Goal: Complete application form: Complete application form

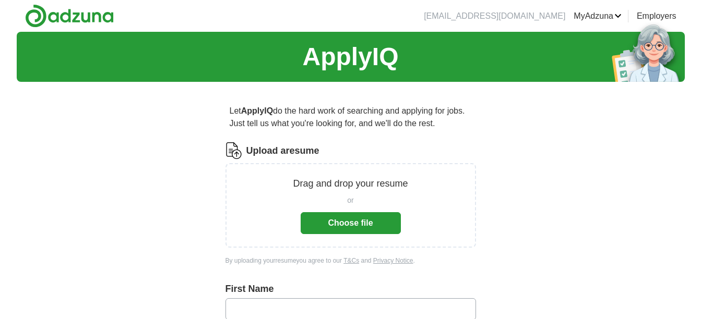
click at [316, 221] on button "Choose file" at bounding box center [351, 223] width 100 height 22
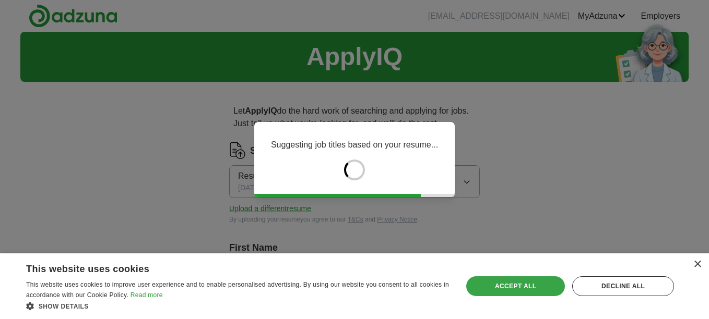
click at [537, 280] on div "Accept all" at bounding box center [515, 287] width 99 height 20
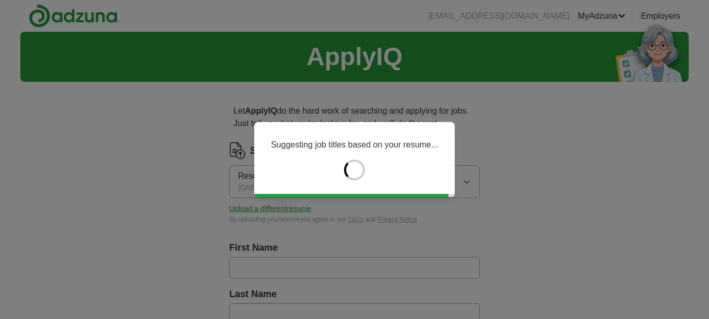
type input "*******"
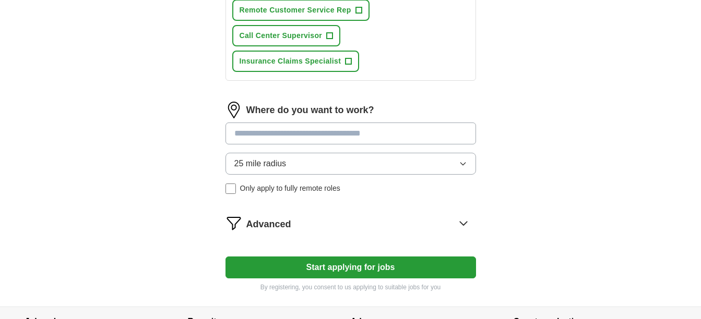
scroll to position [615, 0]
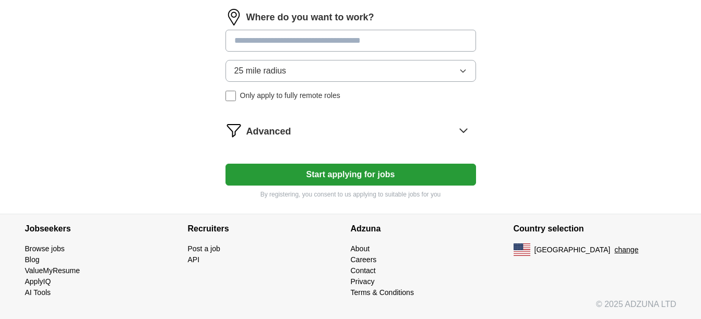
click at [443, 175] on button "Start applying for jobs" at bounding box center [350, 175] width 250 height 22
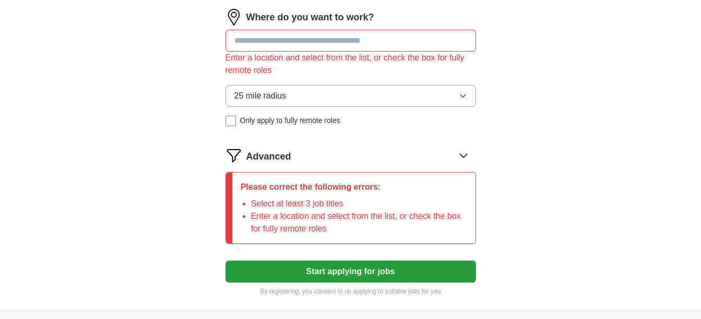
click at [409, 53] on div "Enter a location and select from the list, or check the box for fully remote ro…" at bounding box center [350, 64] width 250 height 25
click at [408, 49] on input at bounding box center [350, 41] width 250 height 22
click at [236, 18] on img at bounding box center [233, 17] width 17 height 17
click at [257, 42] on input at bounding box center [350, 41] width 250 height 22
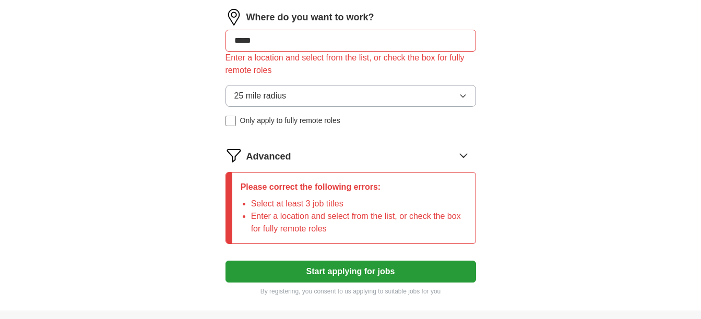
click at [225, 261] on button "Start applying for jobs" at bounding box center [350, 272] width 250 height 22
type input "*"
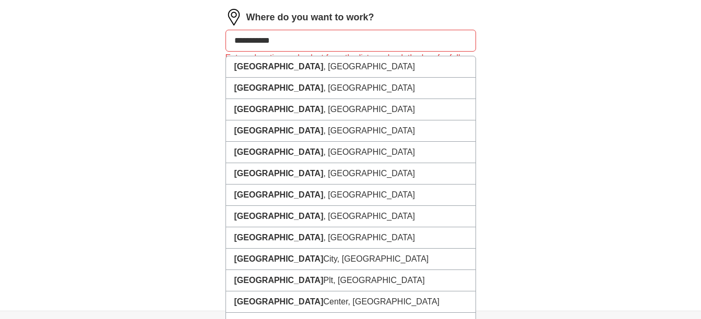
type input "**********"
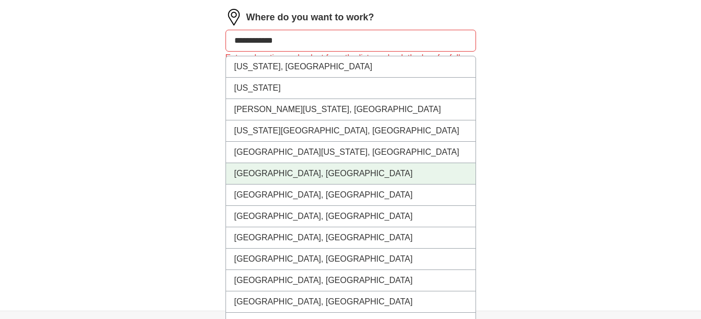
click at [296, 176] on li "[GEOGRAPHIC_DATA], [GEOGRAPHIC_DATA]" at bounding box center [350, 173] width 249 height 21
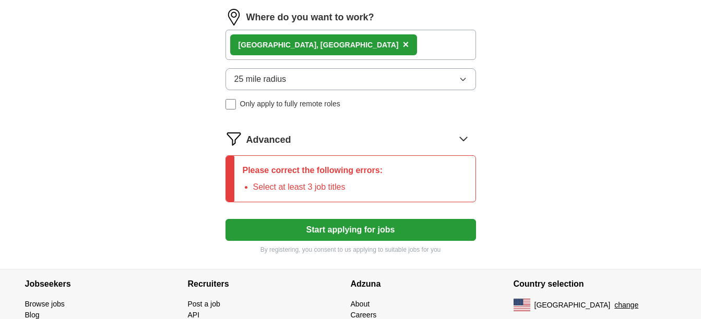
click at [304, 232] on button "Start applying for jobs" at bounding box center [350, 230] width 250 height 22
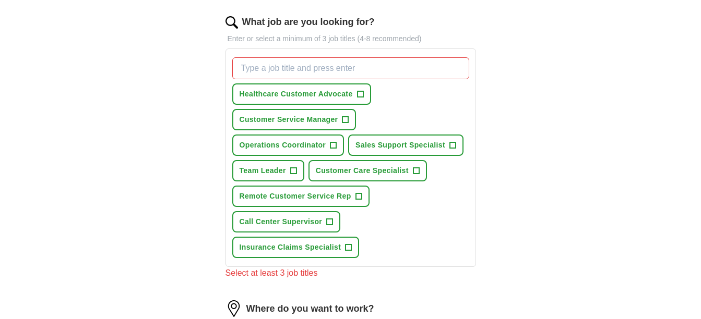
scroll to position [335, 0]
click at [357, 200] on span "+" at bounding box center [358, 197] width 6 height 8
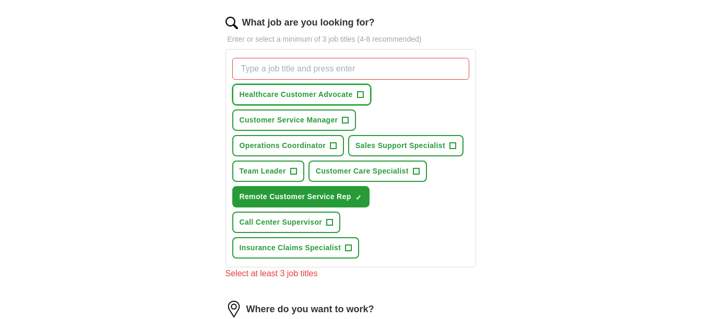
click at [347, 95] on span "Healthcare Customer Advocate" at bounding box center [296, 94] width 113 height 11
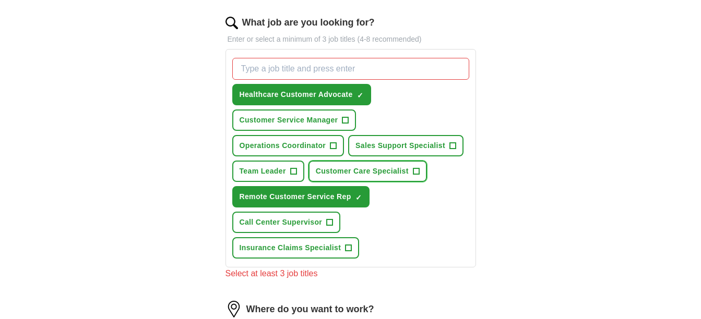
click at [327, 171] on span "Customer Care Specialist" at bounding box center [362, 171] width 93 height 11
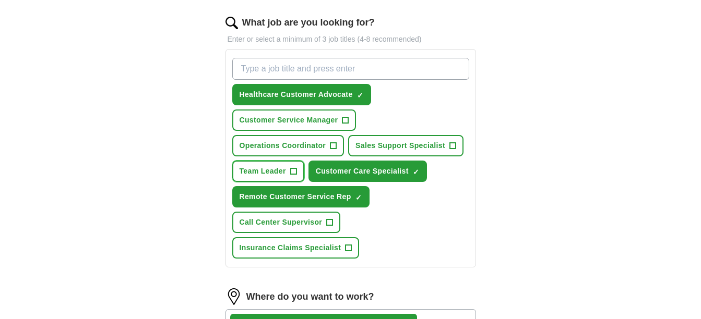
click at [283, 173] on span "Team Leader" at bounding box center [263, 171] width 46 height 11
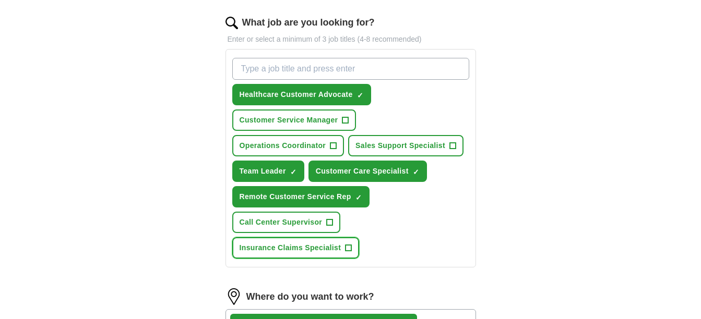
click at [334, 252] on span "Insurance Claims Specialist" at bounding box center [291, 248] width 102 height 11
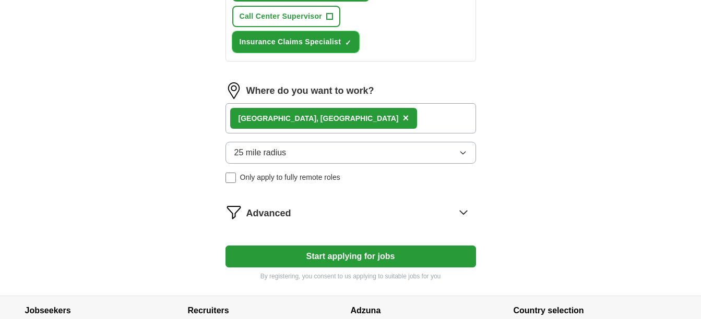
scroll to position [544, 0]
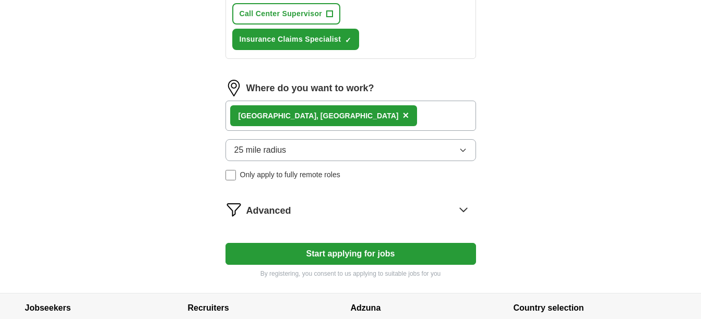
click at [429, 256] on button "Start applying for jobs" at bounding box center [350, 254] width 250 height 22
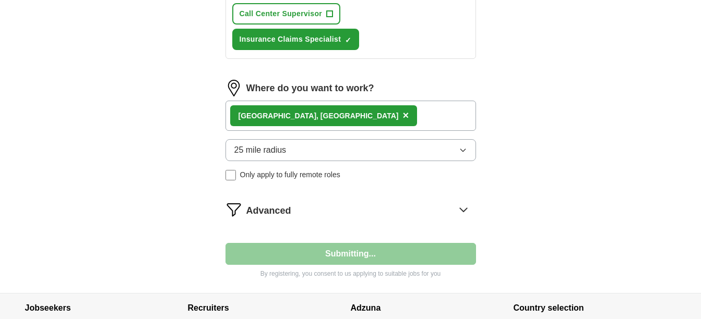
select select "**"
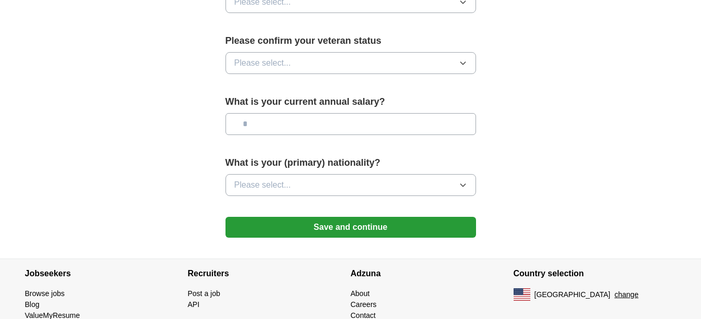
scroll to position [754, 0]
